Goal: Information Seeking & Learning: Find specific fact

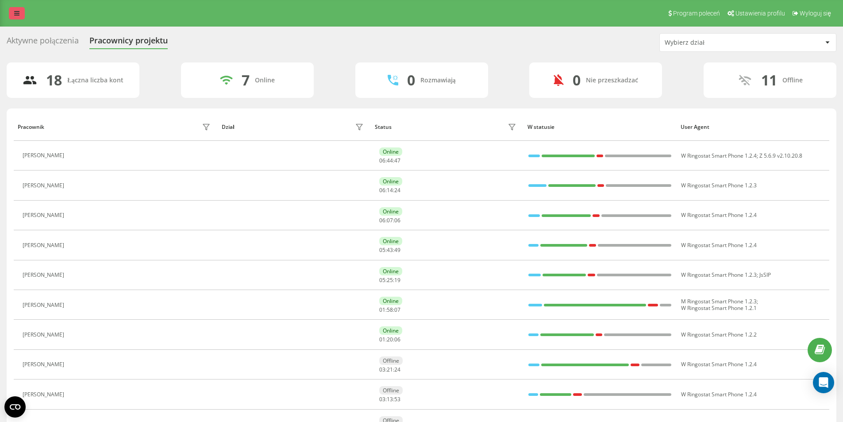
click at [17, 19] on link at bounding box center [17, 13] width 16 height 12
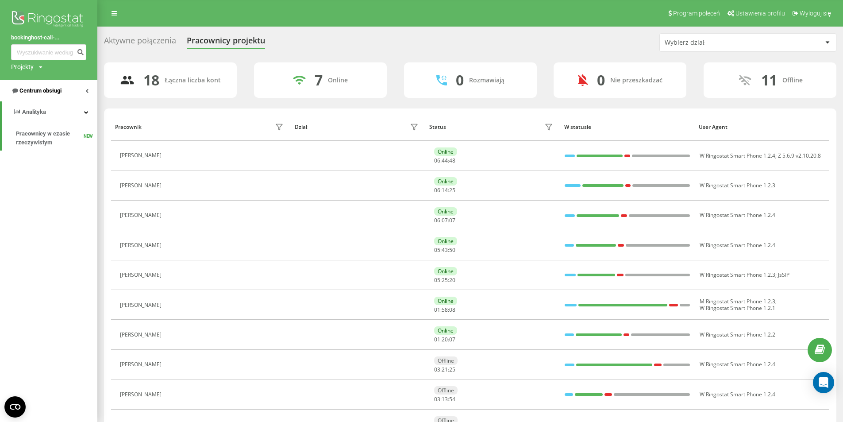
click at [34, 87] on span "Centrum obsługi" at bounding box center [36, 90] width 50 height 9
click at [42, 109] on span "Dziennik połączeń" at bounding box center [39, 112] width 46 height 9
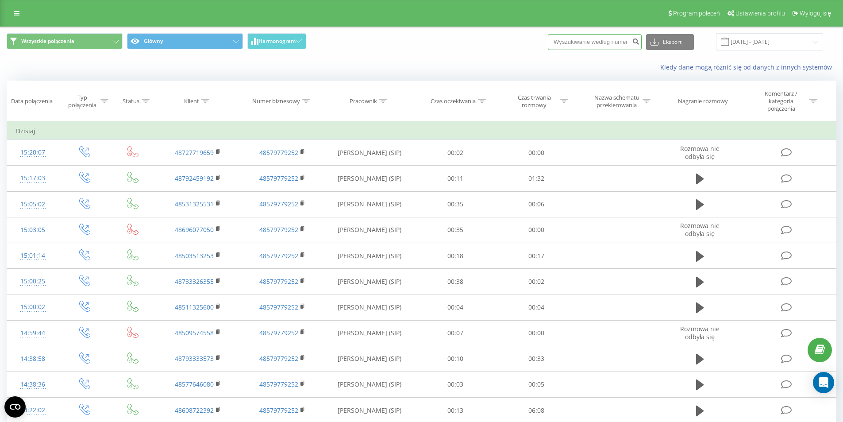
click at [607, 45] on input at bounding box center [595, 42] width 94 height 16
click at [605, 44] on input at bounding box center [595, 42] width 94 height 16
paste input "[PHONE_NUMBER]"
click at [572, 39] on input "[PHONE_NUMBER]" at bounding box center [595, 42] width 94 height 16
type input "727719659"
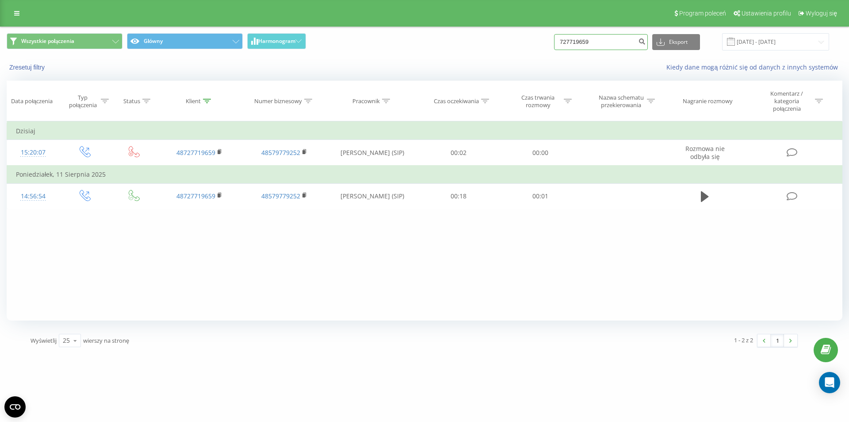
click at [588, 45] on input "727719659" at bounding box center [601, 42] width 94 height 16
paste input "93570544"
type input "793570544"
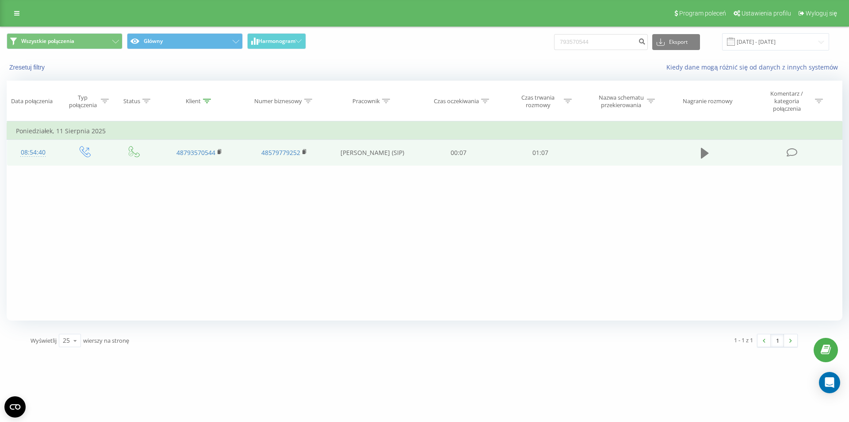
click at [707, 153] on icon at bounding box center [705, 153] width 8 height 11
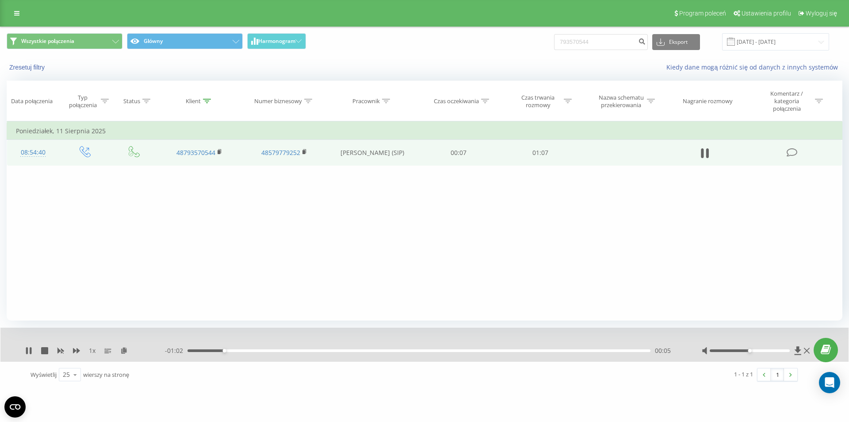
drag, startPoint x: 296, startPoint y: 346, endPoint x: 303, endPoint y: 351, distance: 9.3
click at [297, 347] on div "- 01:02 00:05 00:05" at bounding box center [422, 350] width 515 height 9
click at [311, 352] on div "- 01:02 00:05 00:05" at bounding box center [422, 350] width 515 height 9
click at [332, 351] on div "00:05" at bounding box center [419, 350] width 463 height 3
click at [282, 352] on div "00:22" at bounding box center [419, 350] width 463 height 3
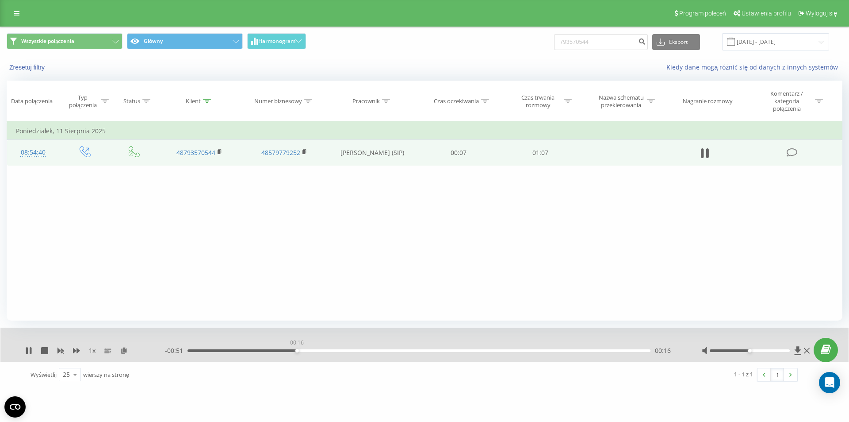
click at [297, 350] on div "00:16" at bounding box center [419, 350] width 463 height 3
click at [25, 350] on icon at bounding box center [28, 350] width 7 height 7
click at [27, 354] on icon at bounding box center [28, 350] width 7 height 7
click at [505, 349] on div "00:38" at bounding box center [419, 350] width 463 height 3
click at [519, 350] on div "00:46" at bounding box center [419, 350] width 463 height 3
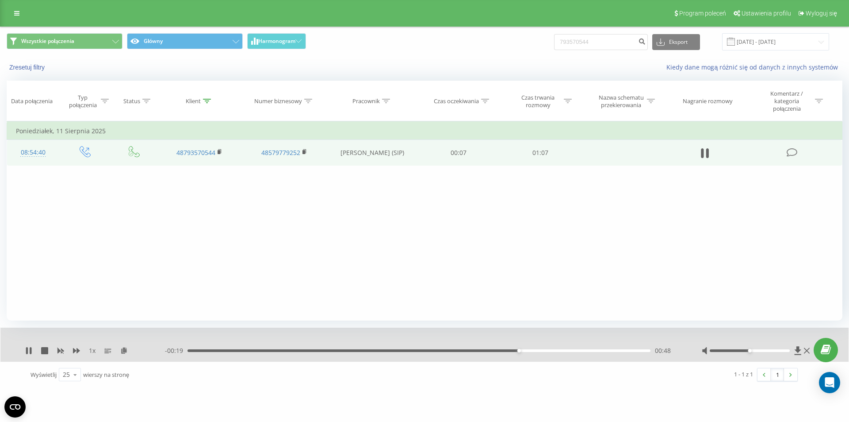
click at [546, 350] on div "00:48" at bounding box center [419, 350] width 463 height 3
click at [572, 347] on div "- 00:15 00:52 00:52" at bounding box center [422, 350] width 515 height 9
click at [587, 351] on div "00:58" at bounding box center [419, 350] width 463 height 3
click at [605, 352] on div "00:58" at bounding box center [419, 350] width 463 height 3
click at [621, 351] on div "01:03" at bounding box center [419, 350] width 463 height 3
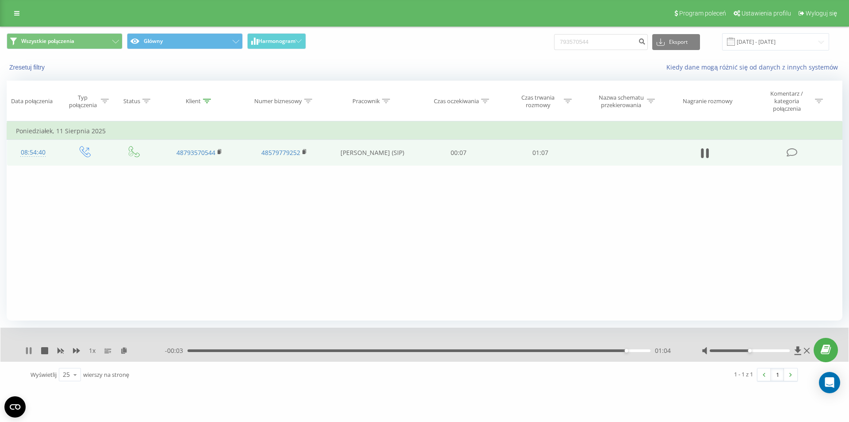
click at [27, 351] on icon at bounding box center [27, 350] width 2 height 7
